Goal: Task Accomplishment & Management: Use online tool/utility

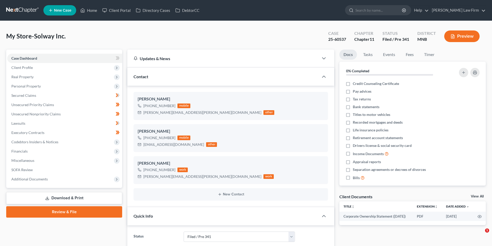
select select "7"
click at [19, 8] on link at bounding box center [22, 10] width 33 height 9
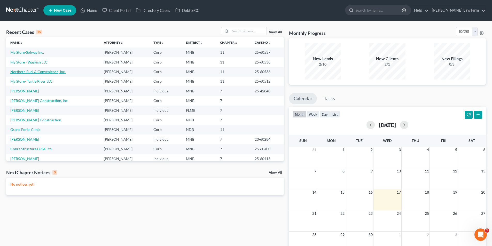
click at [52, 72] on link "Northern Fuel & Convenience, Inc." at bounding box center [37, 71] width 55 height 4
select select "7"
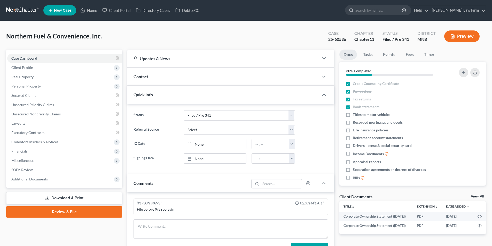
select select "7"
click at [173, 42] on div "Northern Fuel & Convenience, Inc. Upgraded Case 25-60536 Chapter Chapter 11 Sta…" at bounding box center [246, 38] width 480 height 22
drag, startPoint x: 42, startPoint y: 89, endPoint x: 46, endPoint y: 85, distance: 5.3
click at [42, 89] on span "Personal Property" at bounding box center [64, 86] width 115 height 9
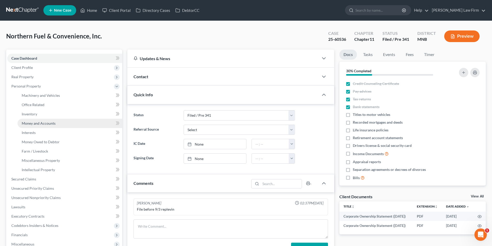
click at [57, 124] on link "Money and Accounts" at bounding box center [70, 123] width 105 height 9
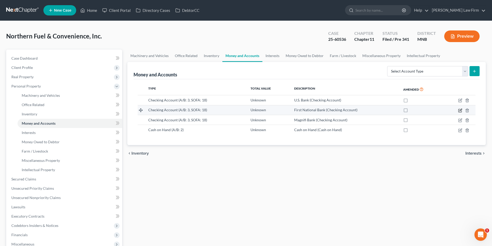
click at [460, 111] on icon "button" at bounding box center [460, 111] width 4 height 4
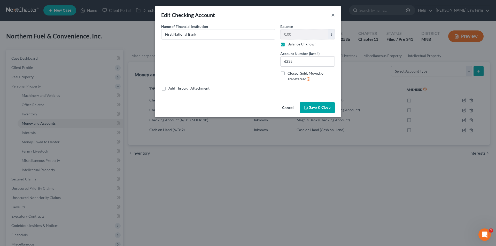
click at [333, 16] on button "×" at bounding box center [333, 15] width 4 height 6
